Goal: Find specific page/section: Find specific page/section

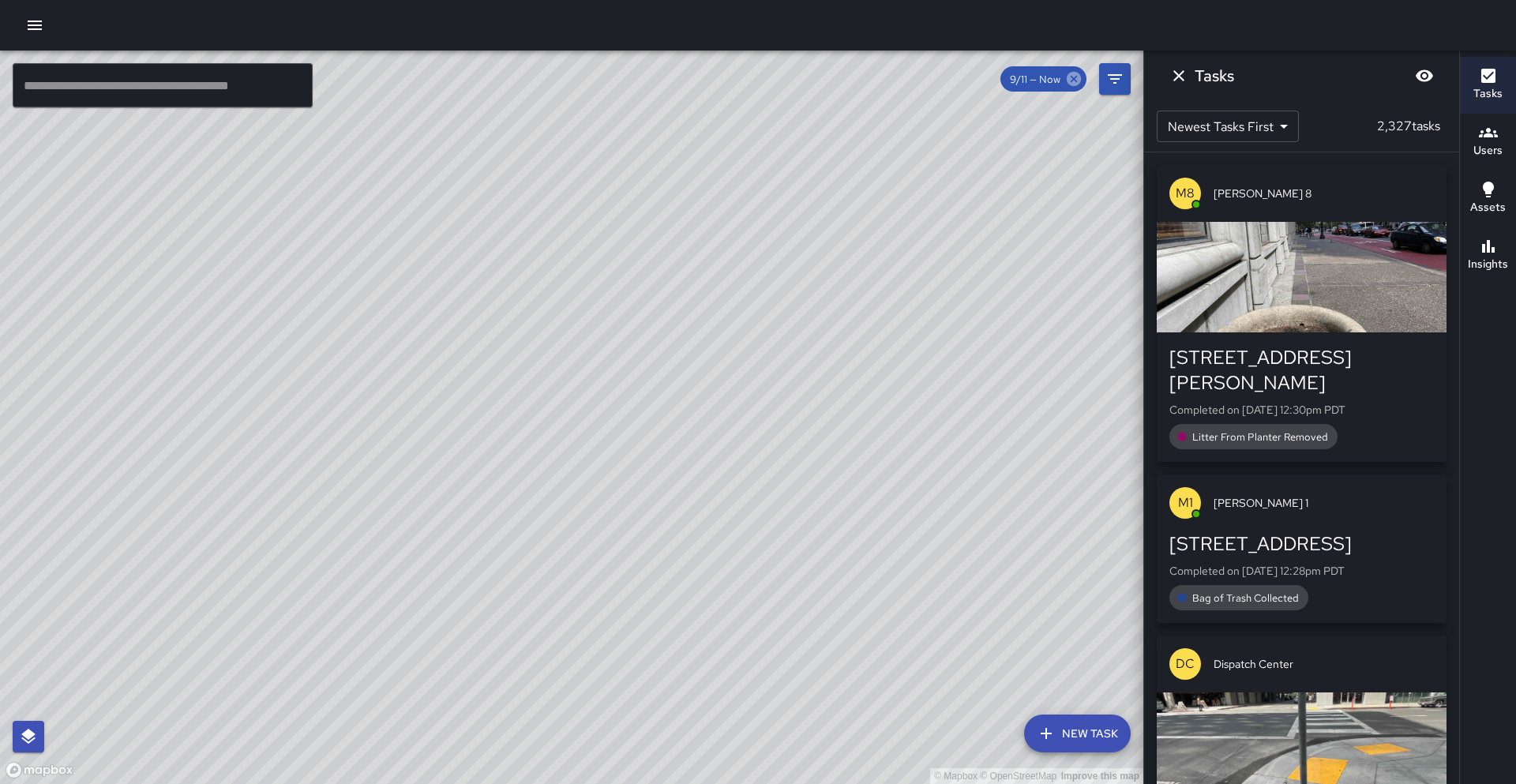
click at [1073, 81] on icon at bounding box center [1074, 79] width 14 height 14
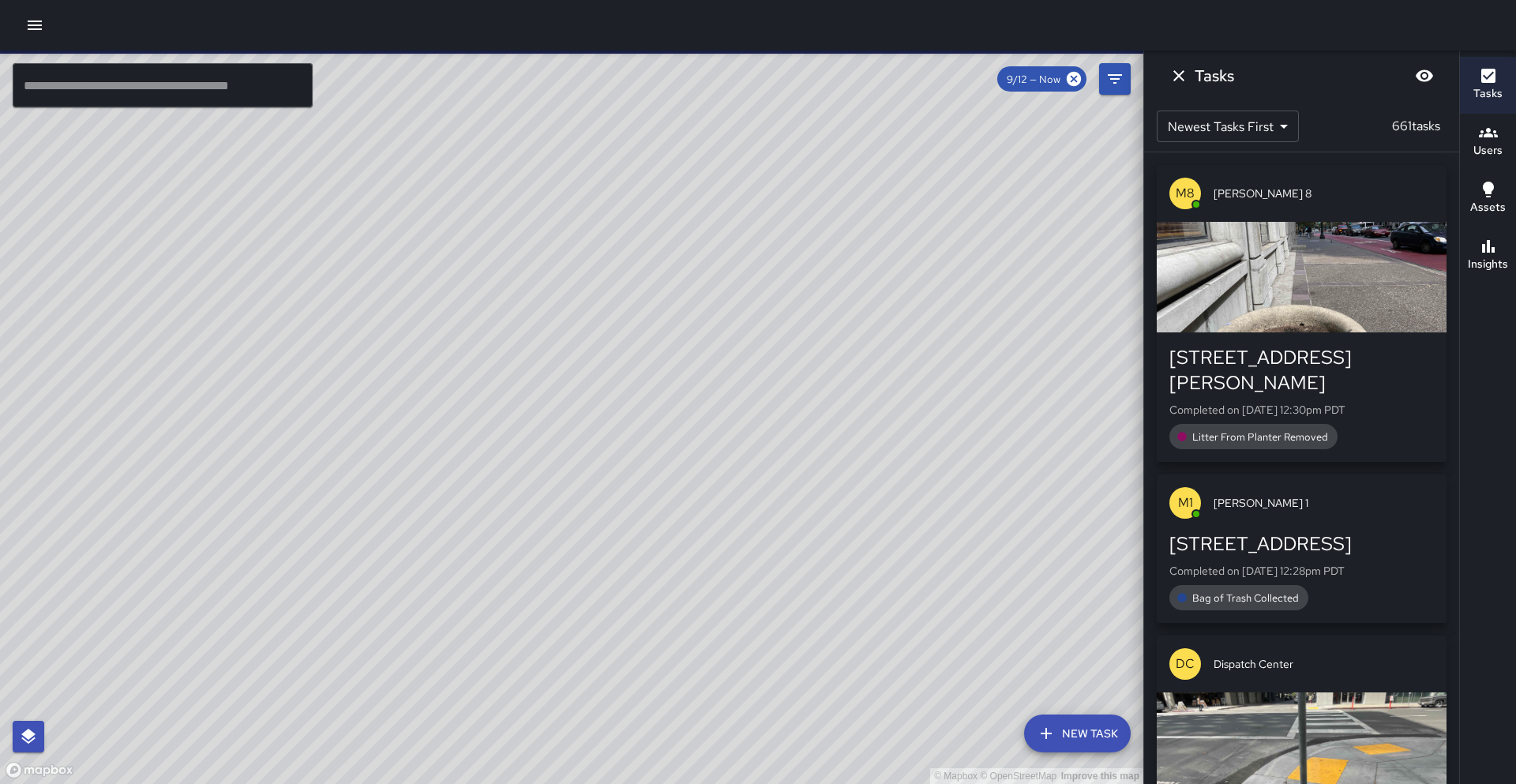
click at [1477, 237] on div "Insights" at bounding box center [1487, 255] width 40 height 37
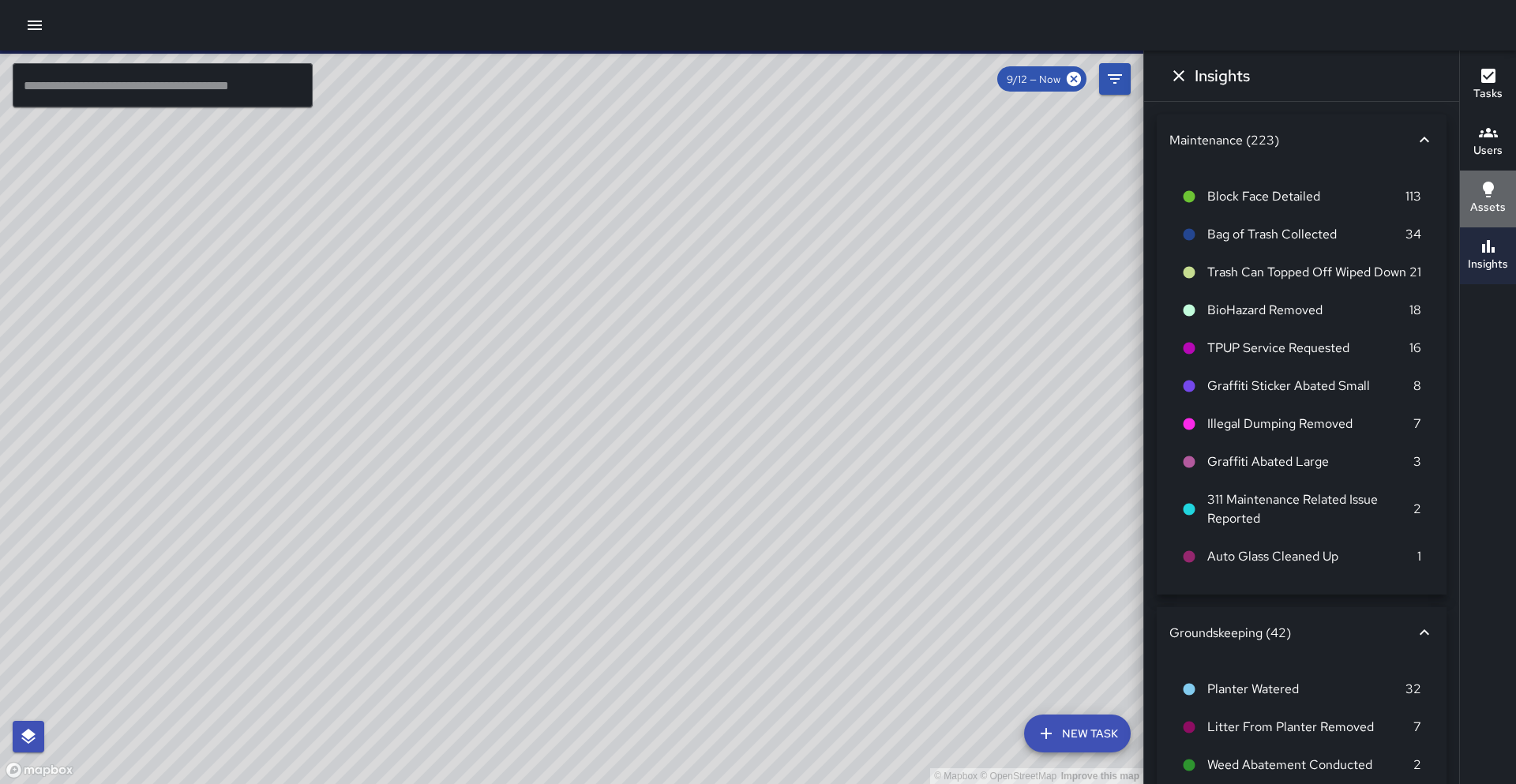
click at [1498, 197] on div "Assets" at bounding box center [1488, 198] width 36 height 37
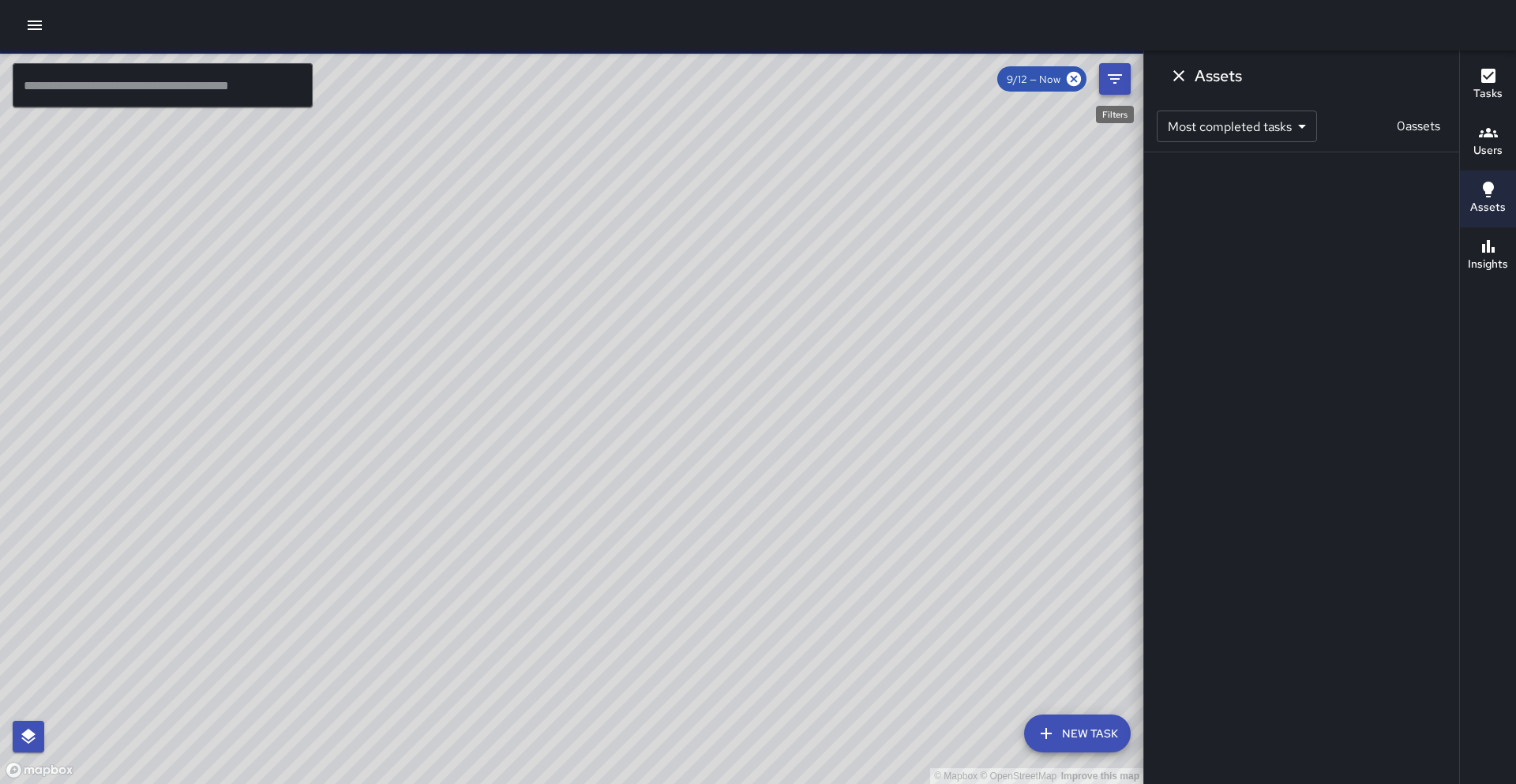
click at [1113, 71] on icon "Filters" at bounding box center [1114, 79] width 19 height 19
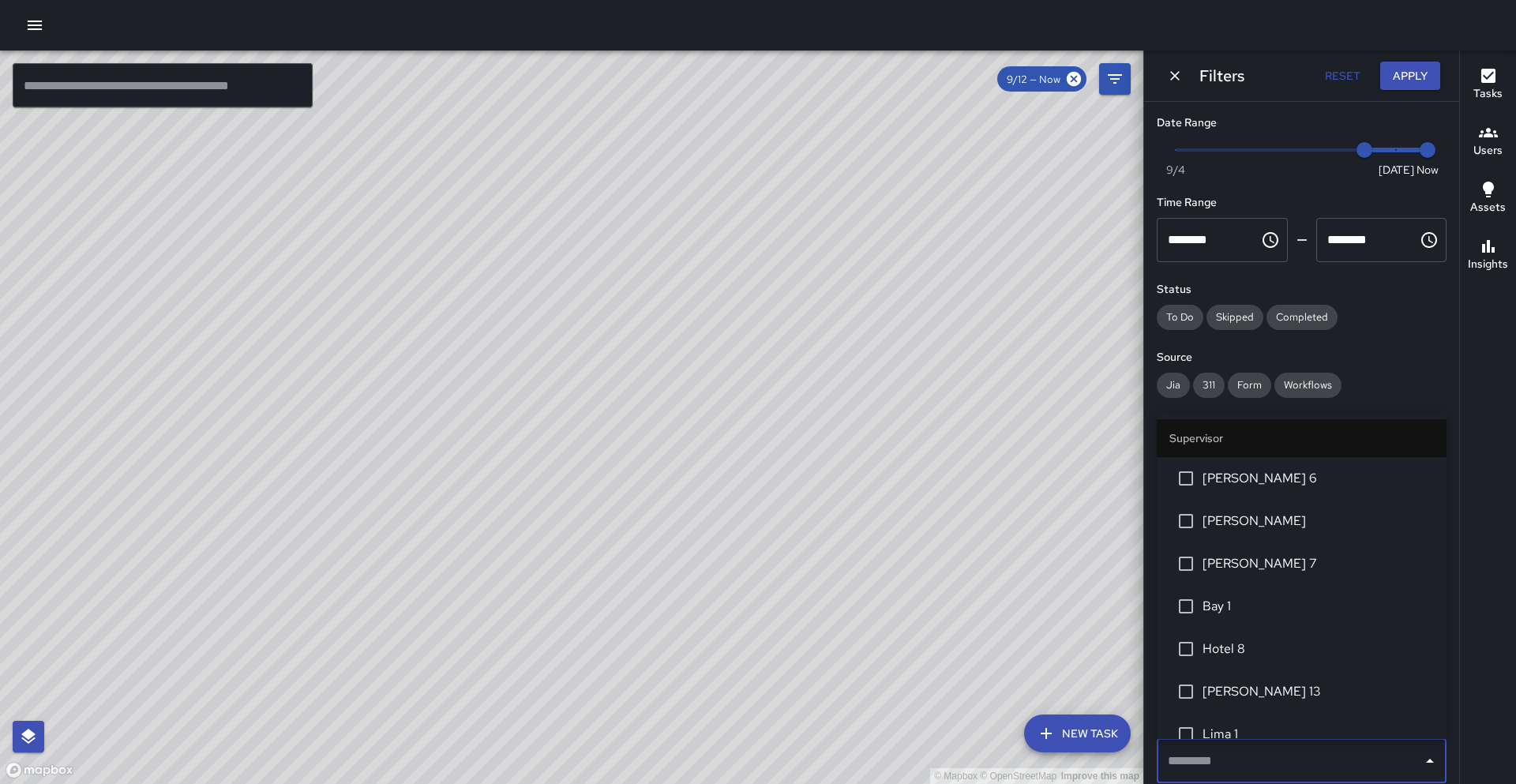
click at [1279, 752] on input "text" at bounding box center [1289, 761] width 252 height 30
type input "********"
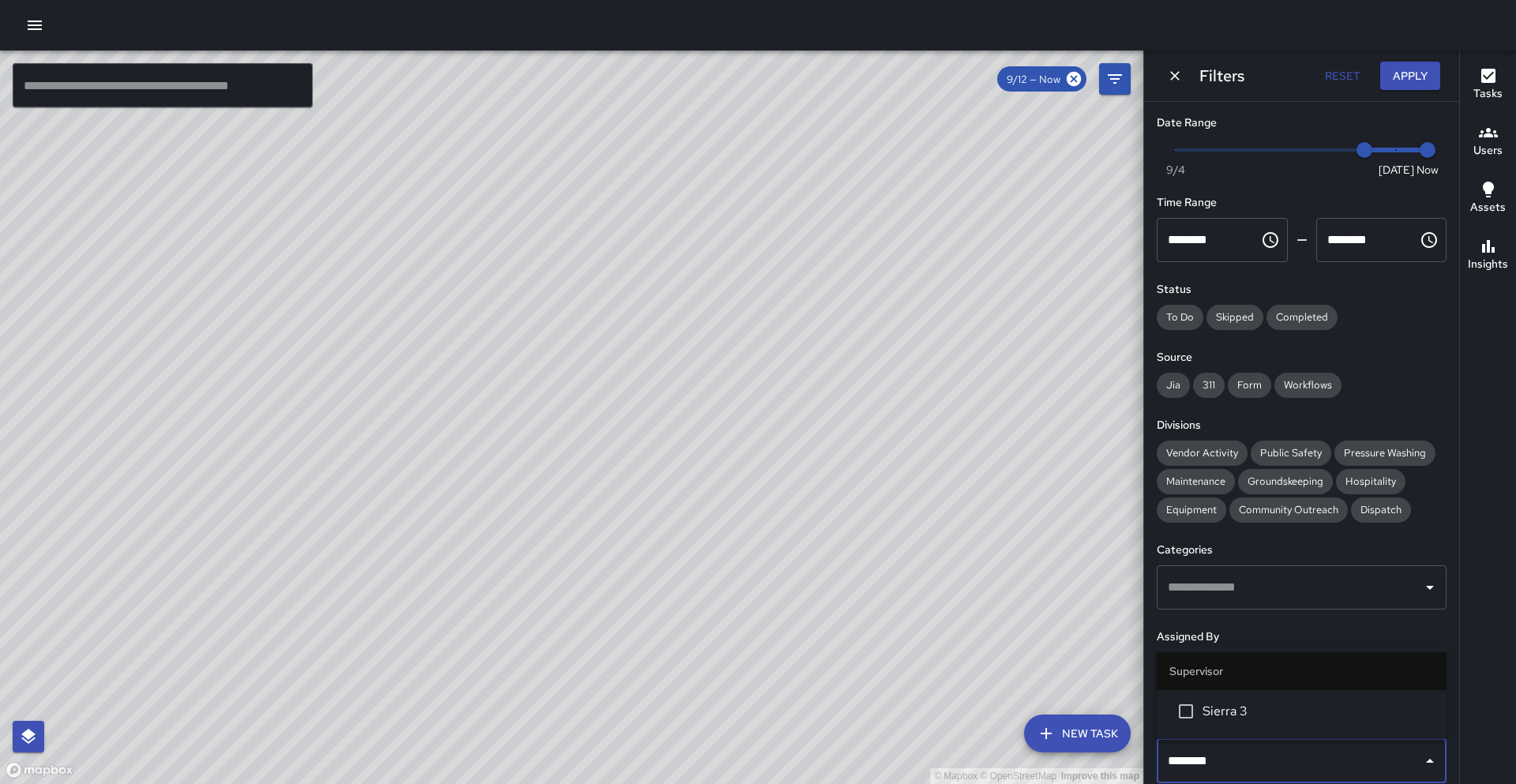
click at [1271, 729] on li "Sierra 3" at bounding box center [1302, 712] width 290 height 43
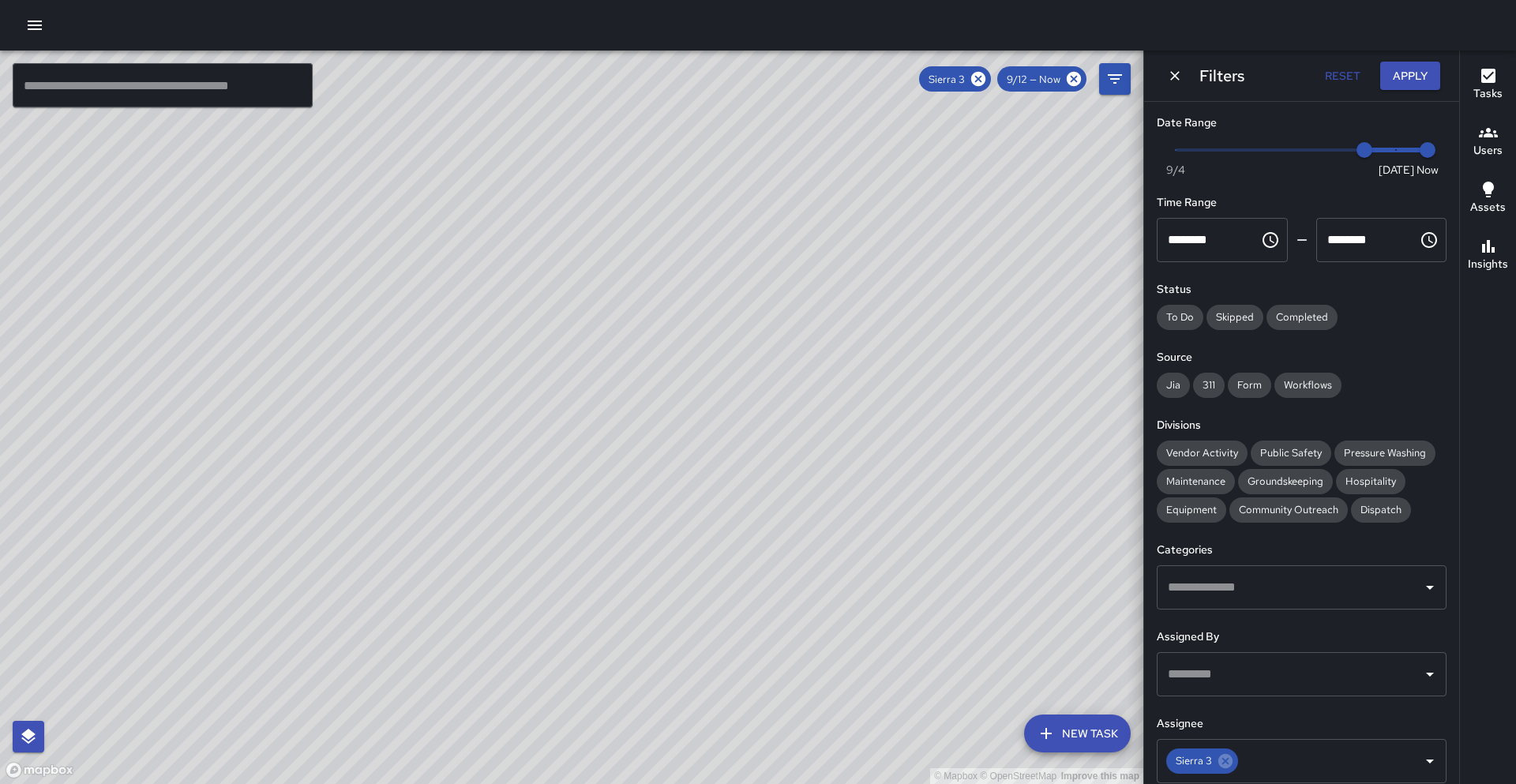
drag, startPoint x: 371, startPoint y: 457, endPoint x: 467, endPoint y: 504, distance: 106.9
click at [467, 504] on div "© Mapbox © OpenStreetMap Improve this map" at bounding box center [571, 416] width 1143 height 733
drag, startPoint x: 453, startPoint y: 484, endPoint x: 430, endPoint y: 499, distance: 27.5
click at [430, 499] on div "© Mapbox © OpenStreetMap Improve this map" at bounding box center [571, 416] width 1143 height 733
drag, startPoint x: 244, startPoint y: 474, endPoint x: 390, endPoint y: 471, distance: 146.0
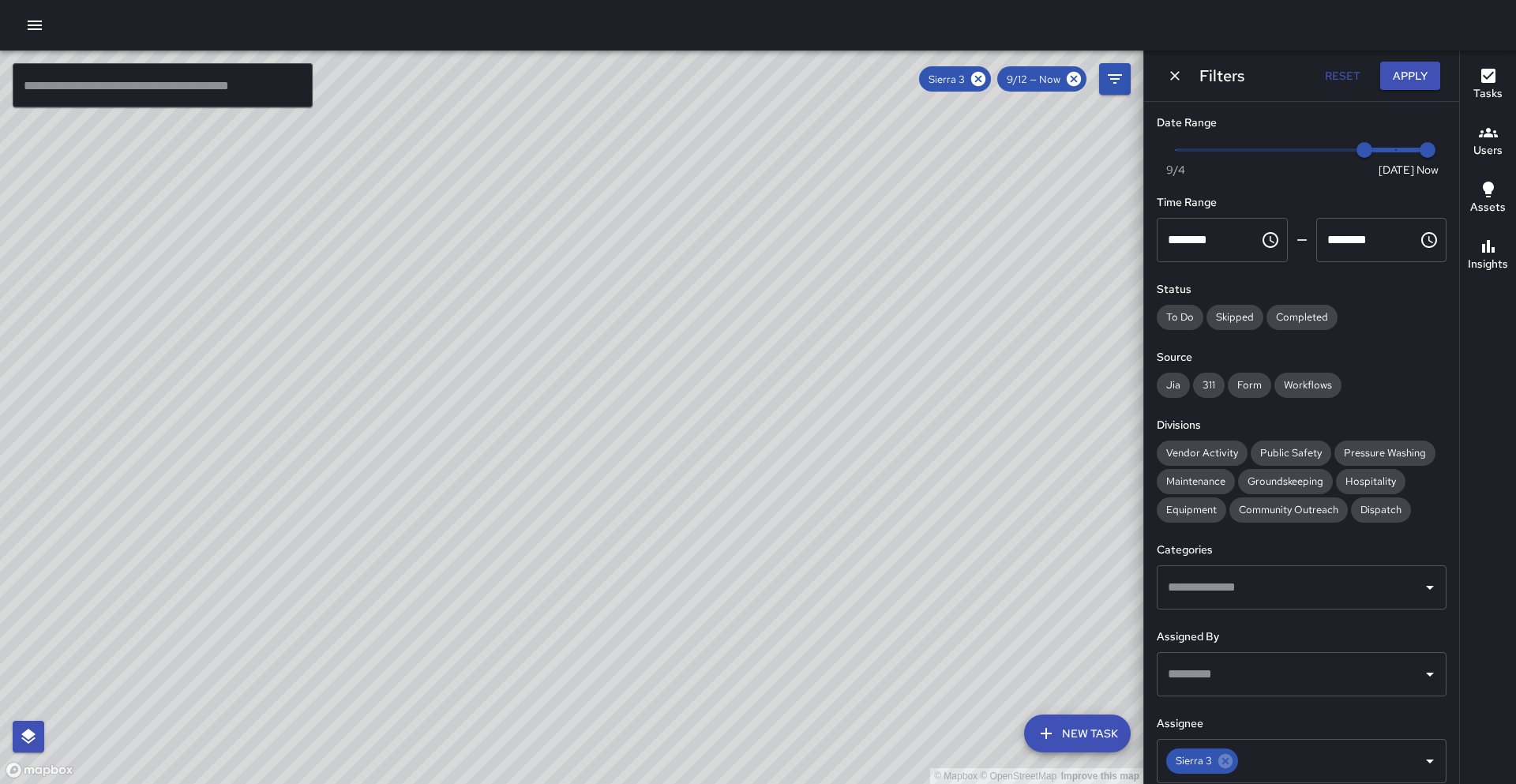
click at [390, 471] on div "© Mapbox © OpenStreetMap Improve this map" at bounding box center [571, 416] width 1143 height 733
drag, startPoint x: 349, startPoint y: 526, endPoint x: 382, endPoint y: 396, distance: 134.1
click at [382, 396] on div "© Mapbox © OpenStreetMap Improve this map" at bounding box center [571, 416] width 1143 height 733
click at [980, 76] on icon at bounding box center [979, 79] width 14 height 14
type input "*"
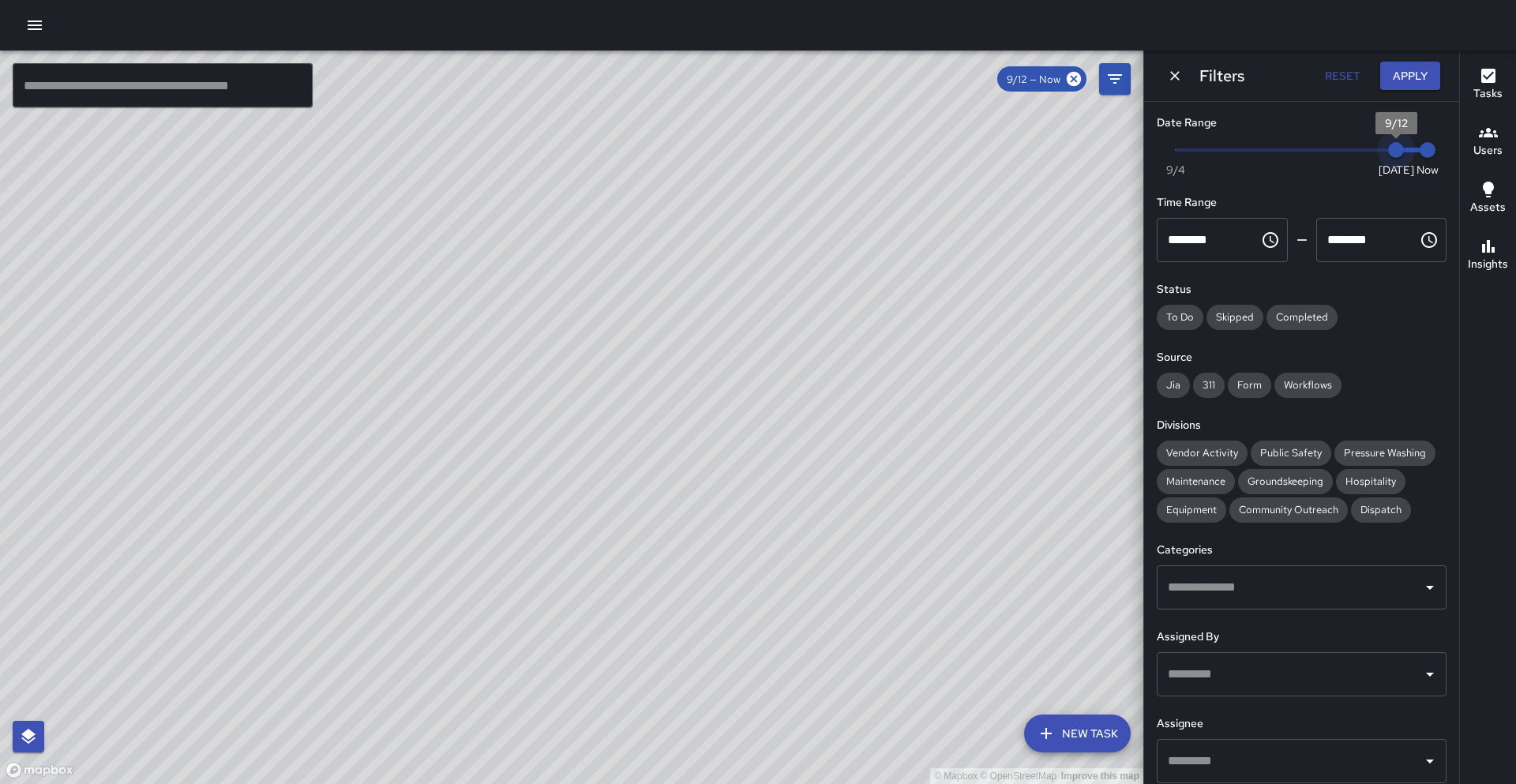
drag, startPoint x: 1357, startPoint y: 154, endPoint x: 1424, endPoint y: 160, distance: 67.3
click at [1426, 159] on div "Now [DATE] [DATE] 12:35 pm" at bounding box center [1302, 159] width 290 height 43
click at [243, 97] on input "text" at bounding box center [162, 85] width 300 height 44
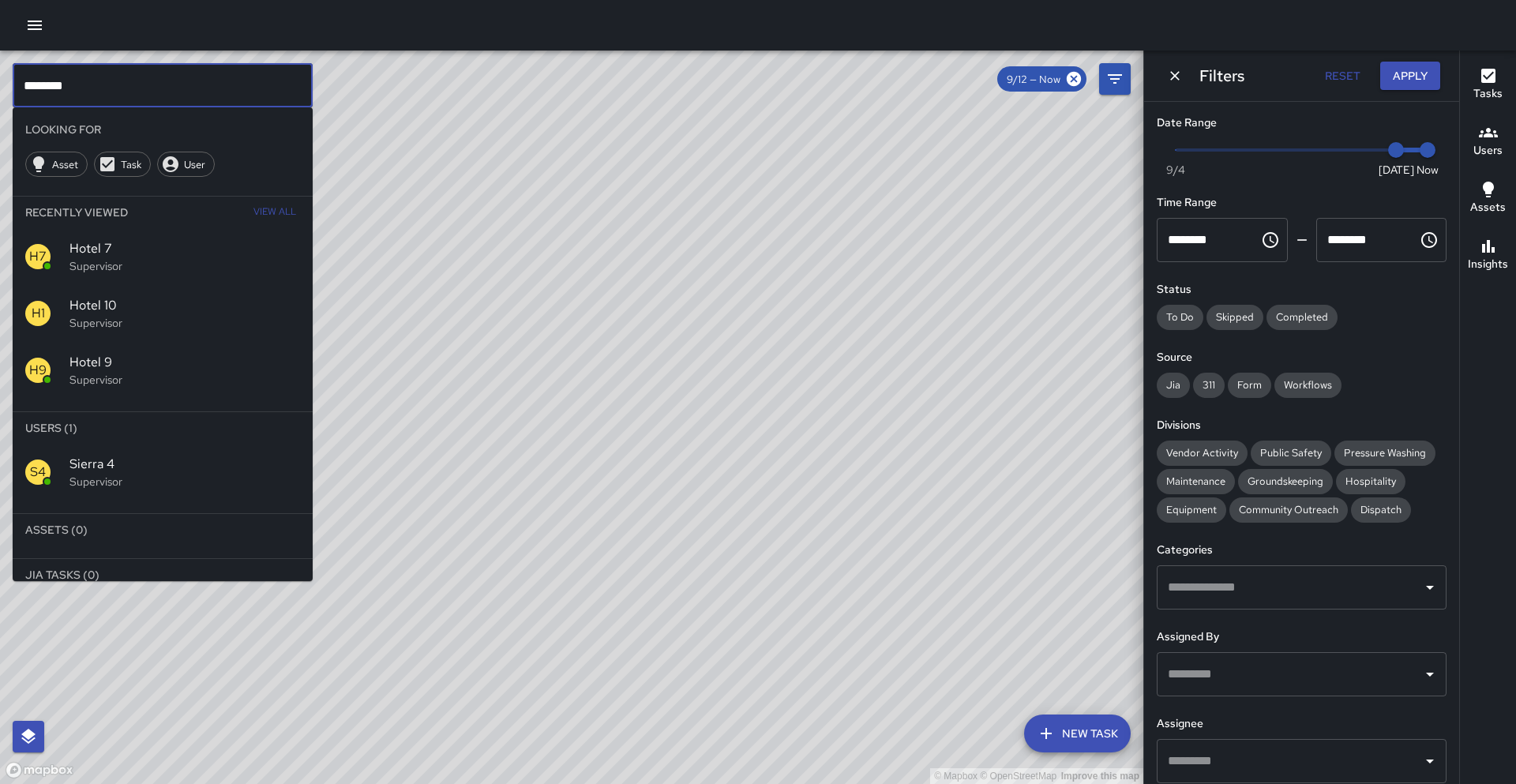
type input "********"
click at [103, 483] on p "Supervisor" at bounding box center [184, 481] width 230 height 16
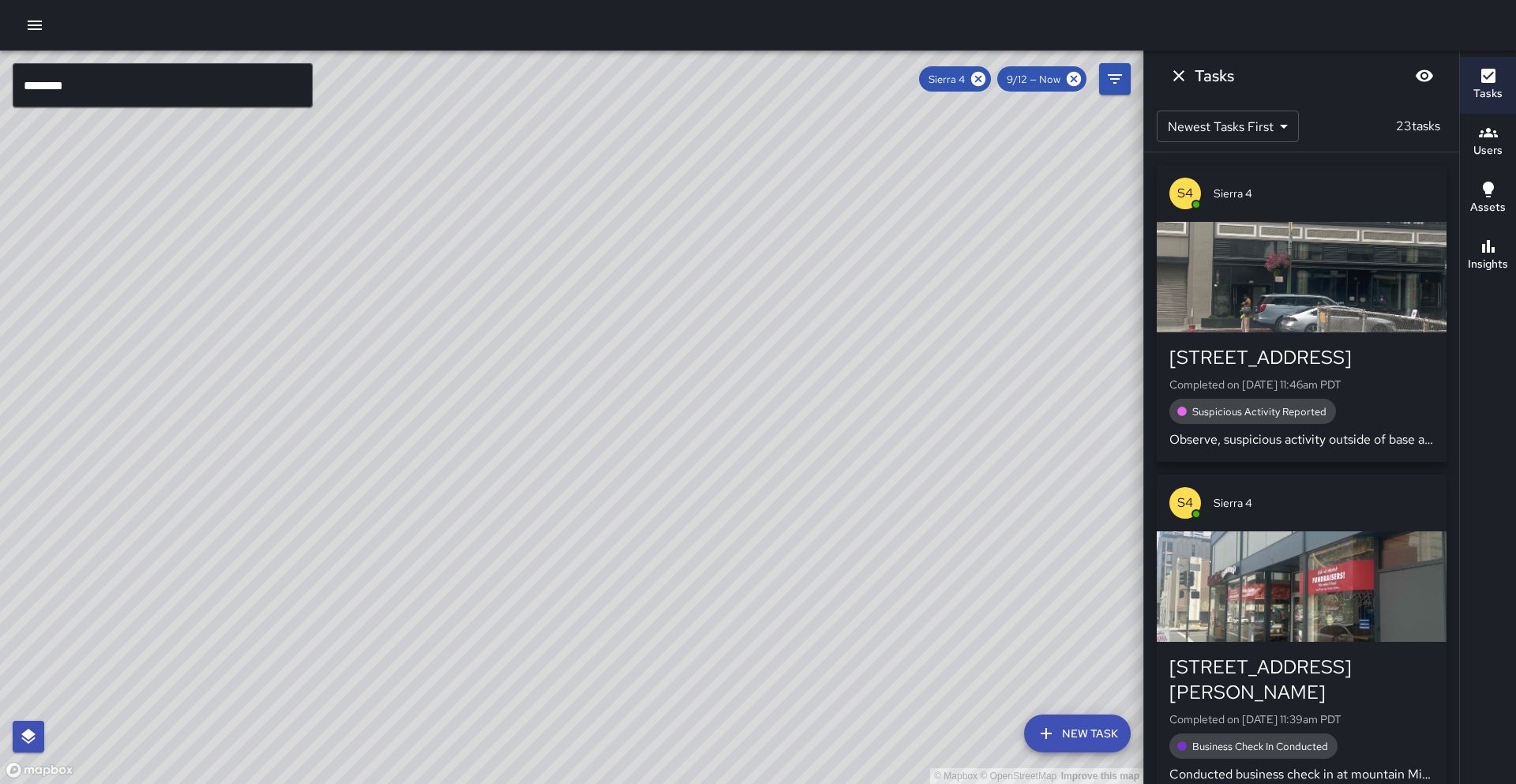
drag, startPoint x: 820, startPoint y: 428, endPoint x: 661, endPoint y: 493, distance: 171.8
click at [676, 499] on div "© Mapbox © OpenStreetMap Improve this map" at bounding box center [571, 416] width 1143 height 733
click at [1186, 81] on icon "Dismiss" at bounding box center [1178, 75] width 19 height 19
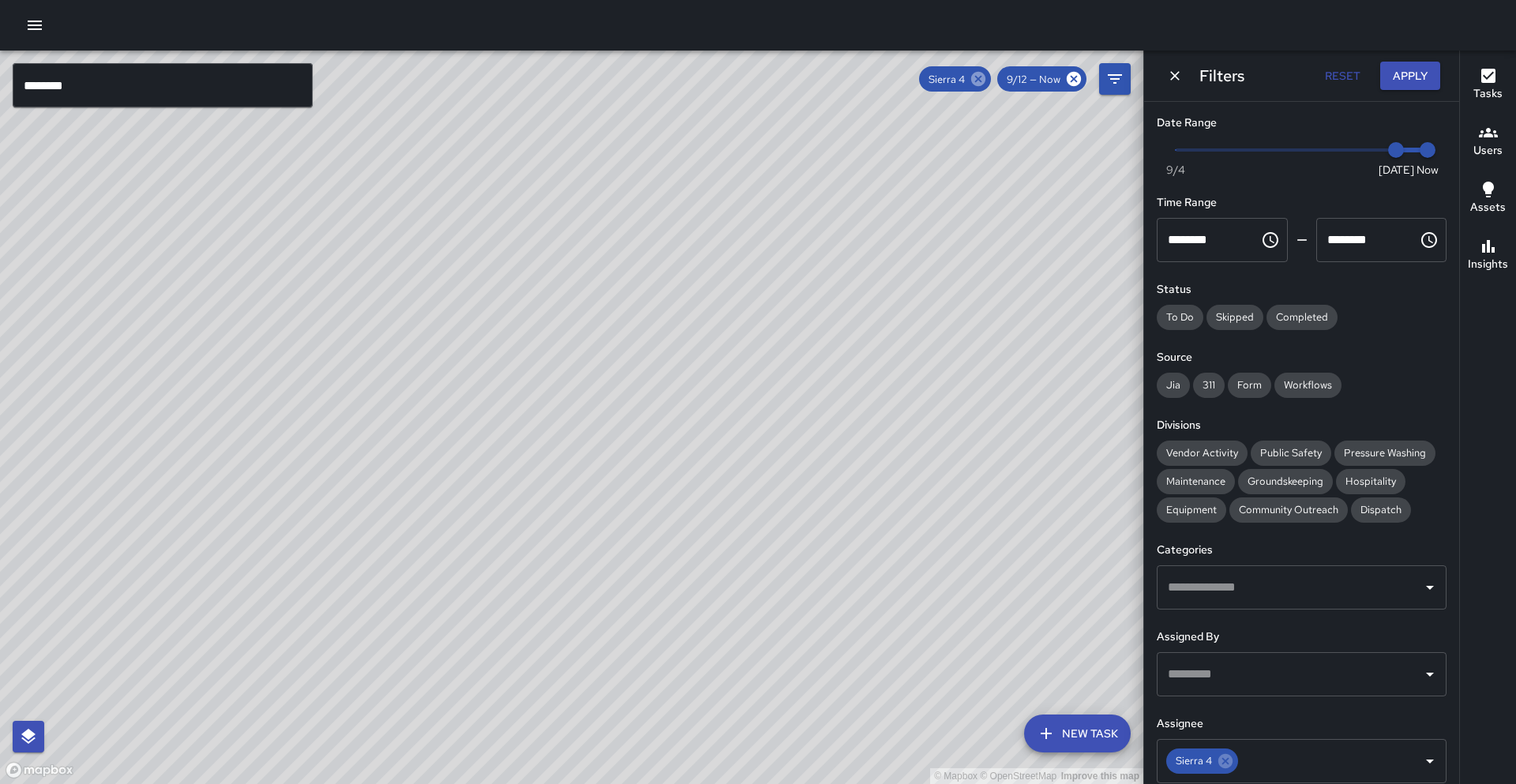
click at [972, 81] on icon at bounding box center [979, 79] width 14 height 14
